Goal: Task Accomplishment & Management: Complete application form

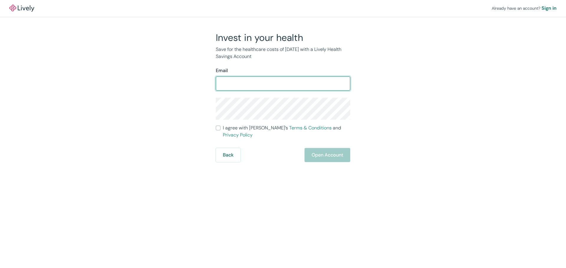
click at [273, 85] on input "Email" at bounding box center [283, 84] width 134 height 12
type input "[EMAIL_ADDRESS][DOMAIN_NAME]"
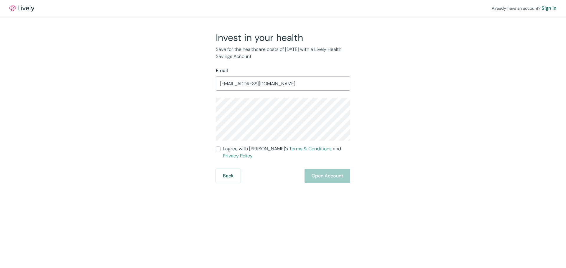
click at [316, 169] on div "Back Open Account" at bounding box center [283, 176] width 134 height 14
click at [217, 149] on input "I agree with Lively’s Terms & Conditions and Privacy Policy" at bounding box center [218, 149] width 5 height 5
checkbox input "true"
click at [317, 169] on button "Open Account" at bounding box center [327, 176] width 46 height 14
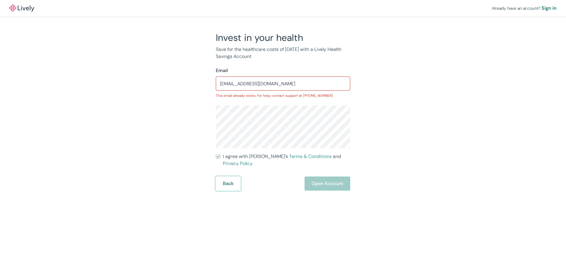
click at [226, 178] on button "Back" at bounding box center [228, 184] width 25 height 14
